Goal: Information Seeking & Learning: Learn about a topic

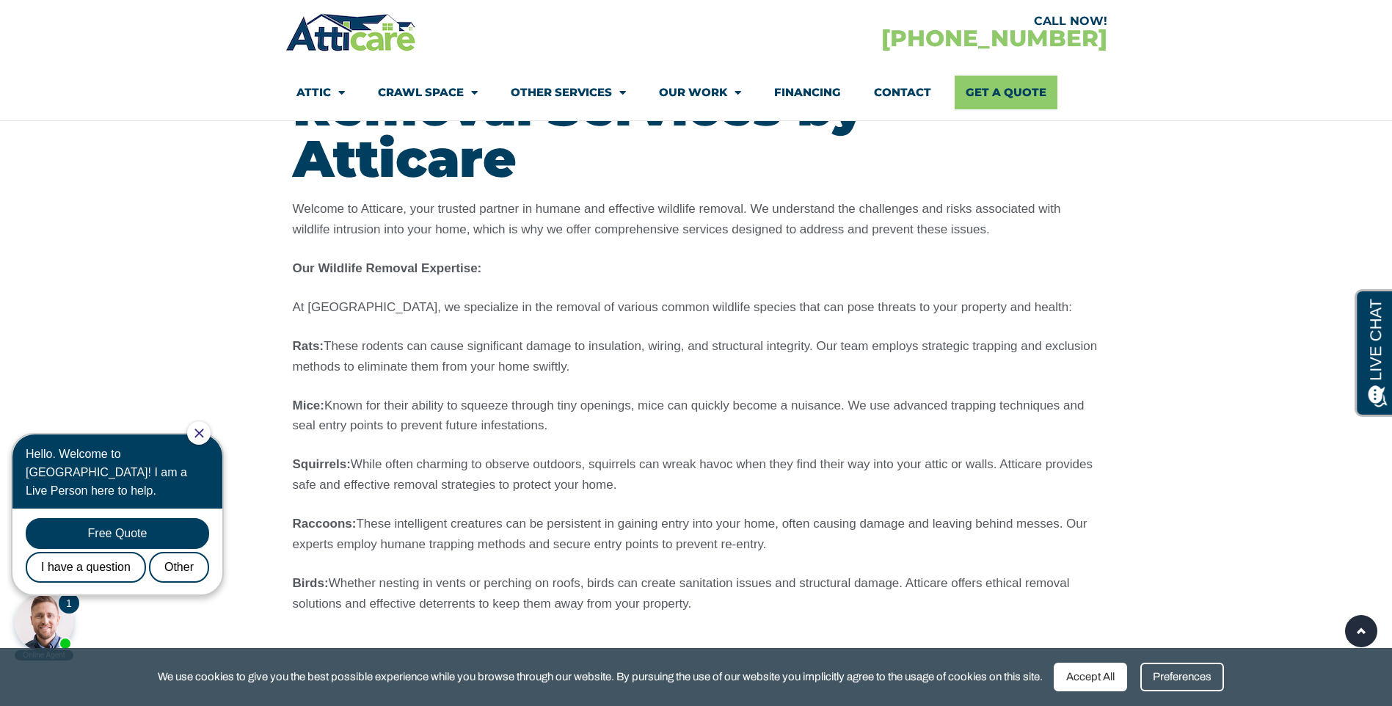
scroll to position [1908, 0]
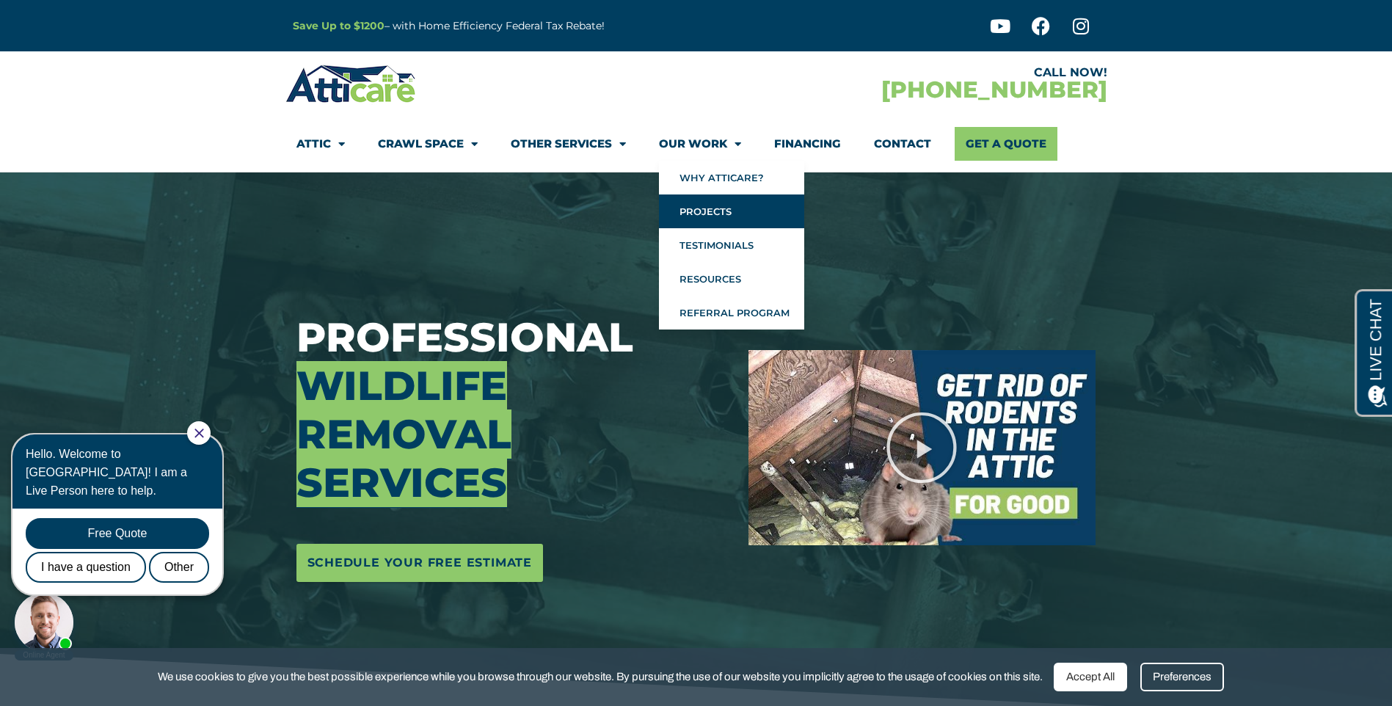
click at [687, 202] on link "Projects" at bounding box center [731, 211] width 145 height 34
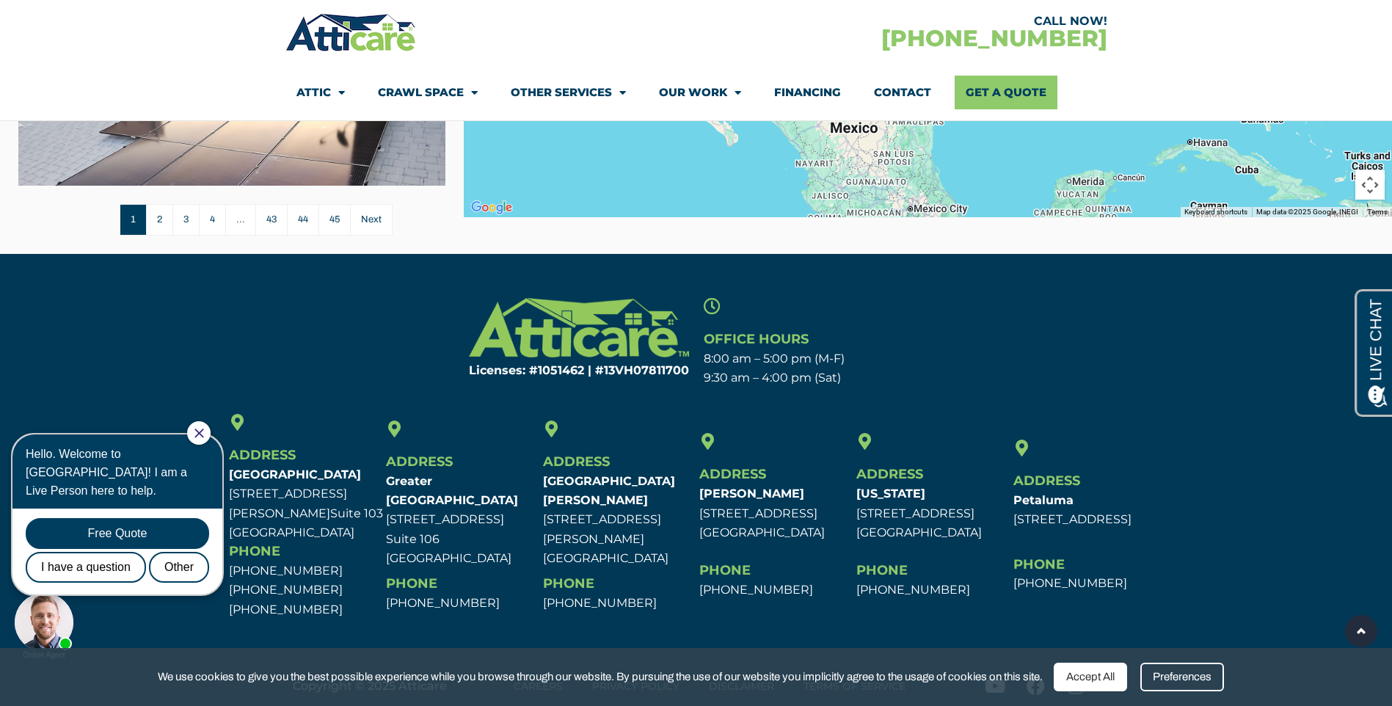
scroll to position [797, 0]
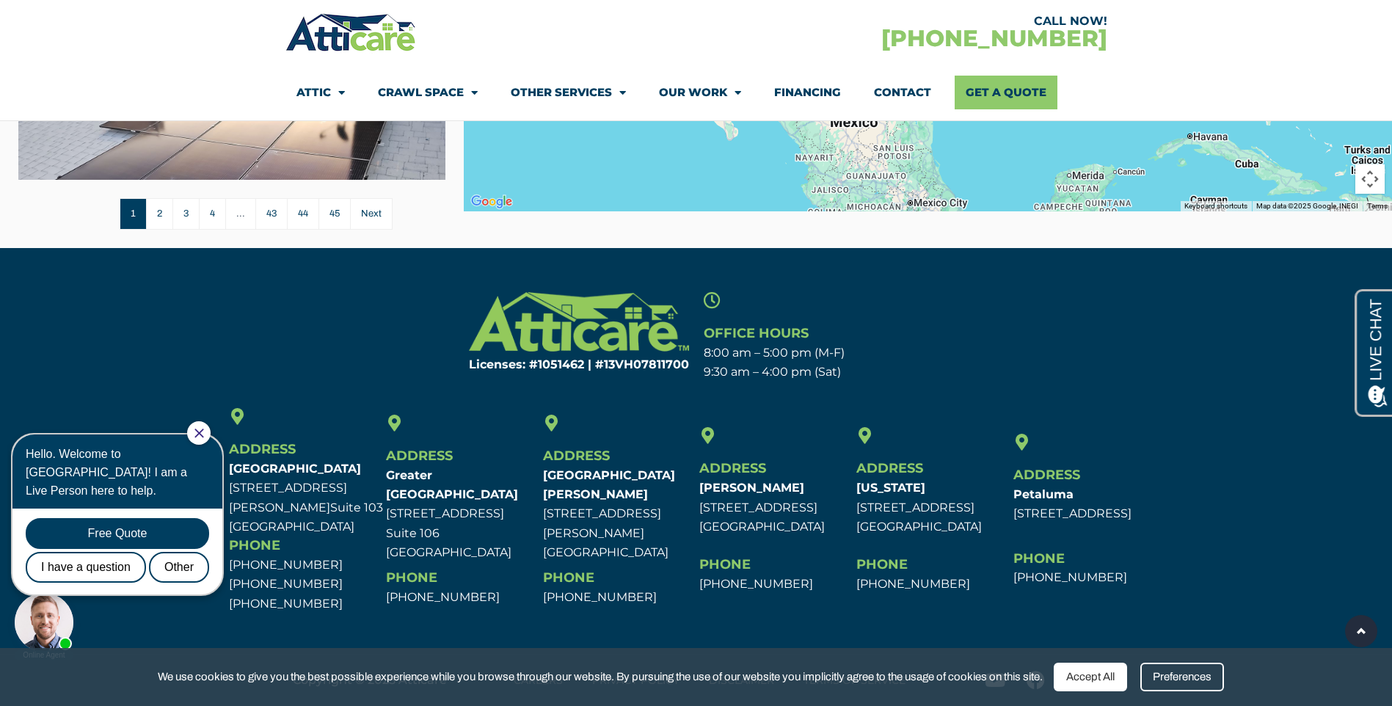
click at [343, 307] on section "Licenses: #1051462 | #13VH078117​00 Office Hours 8:00 am – 5:00 pm (M-F) 9:30 a…" at bounding box center [696, 337] width 1392 height 105
click at [204, 431] on icon "Close Chat" at bounding box center [199, 434] width 10 height 10
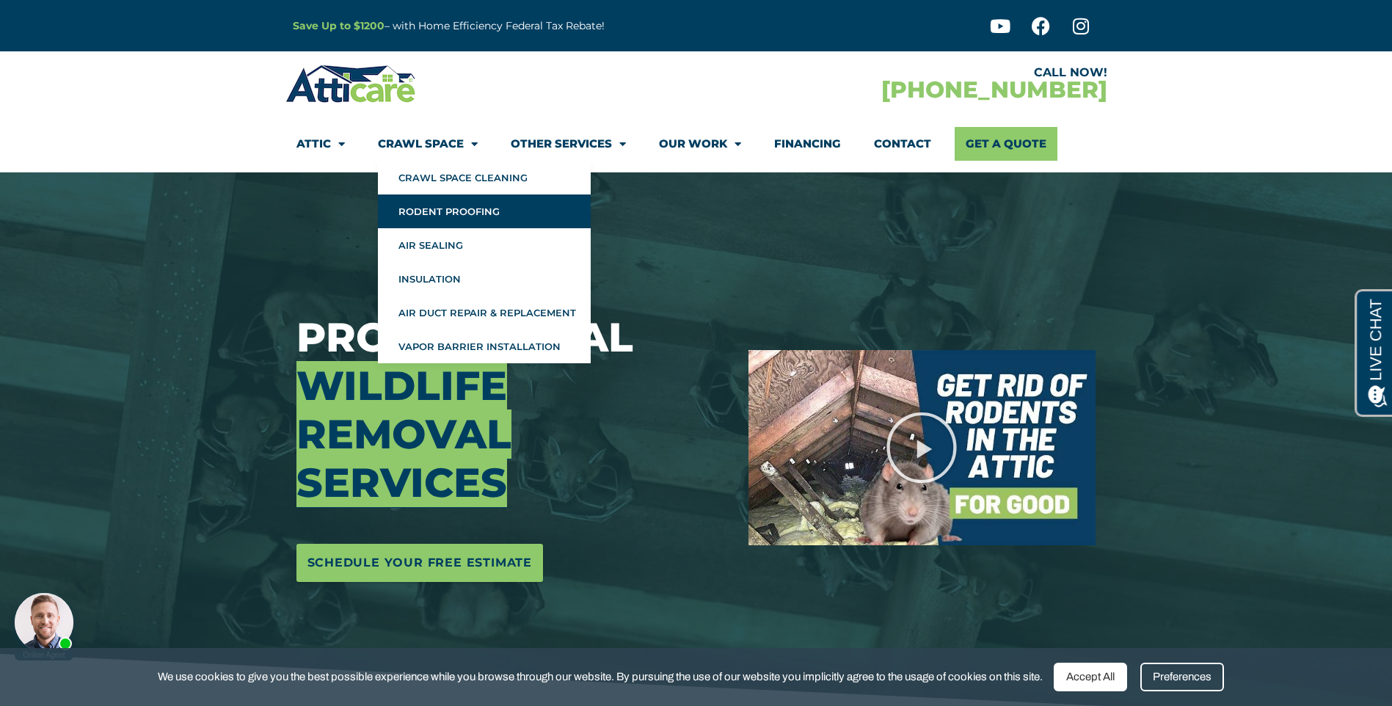
click at [467, 212] on link "Rodent Proofing" at bounding box center [484, 211] width 213 height 34
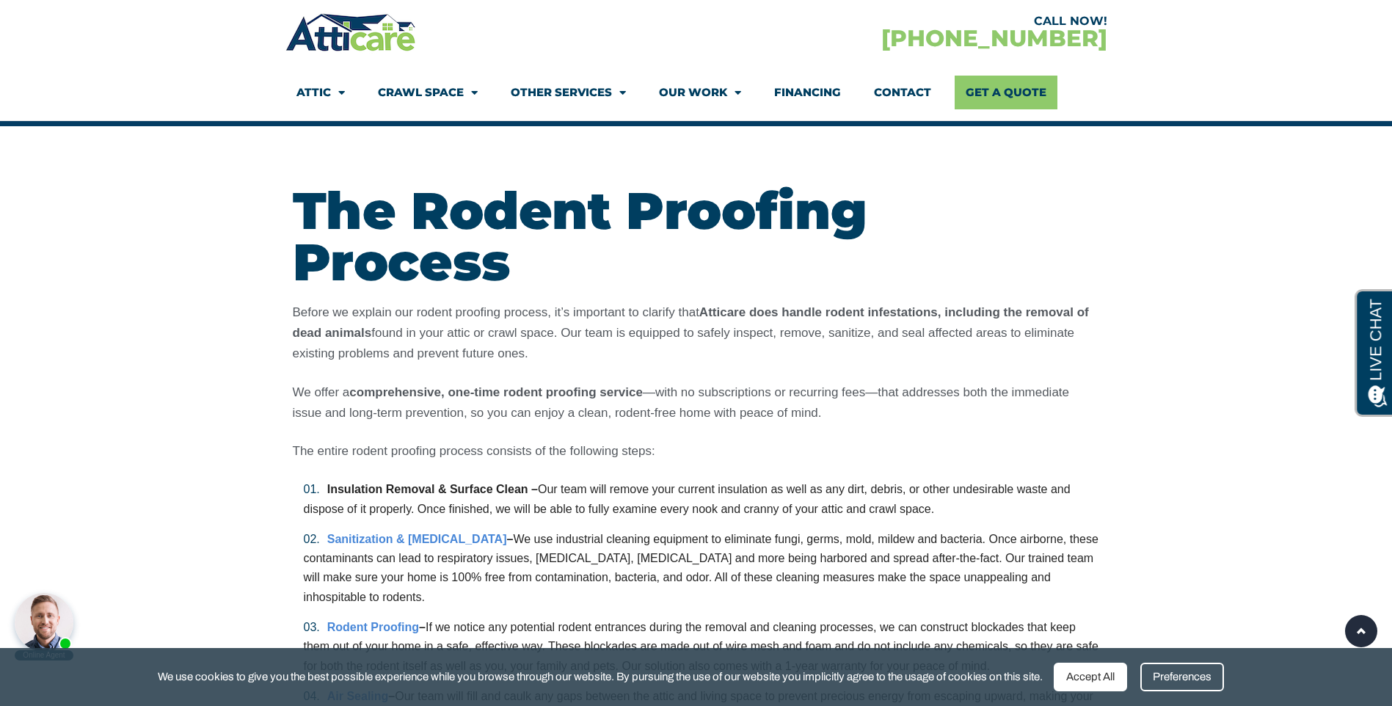
scroll to position [3522, 0]
